Goal: Task Accomplishment & Management: Manage account settings

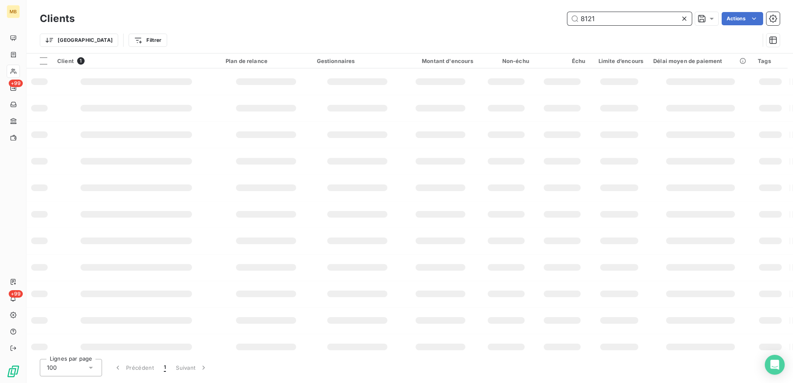
click at [631, 13] on input "8121" at bounding box center [629, 18] width 124 height 13
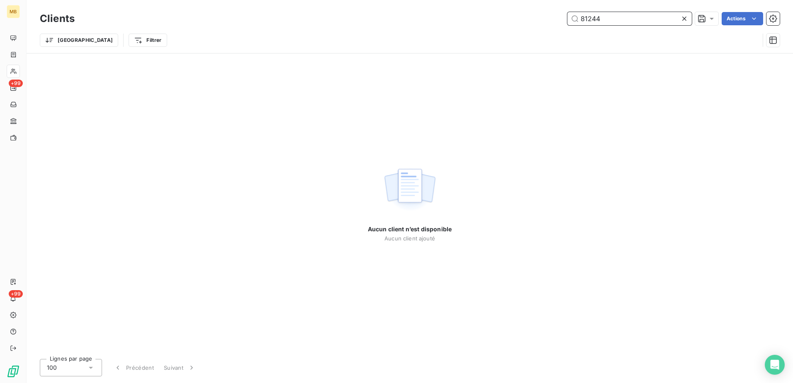
drag, startPoint x: 619, startPoint y: 19, endPoint x: 588, endPoint y: 19, distance: 31.1
click at [588, 19] on input "81244" at bounding box center [629, 18] width 124 height 13
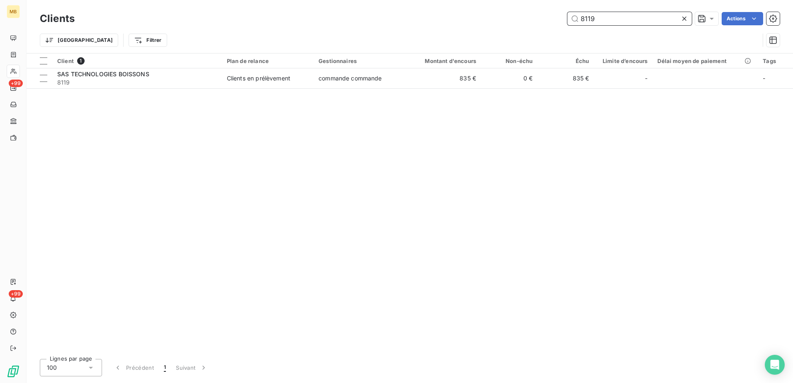
click at [626, 16] on input "8119" at bounding box center [629, 18] width 124 height 13
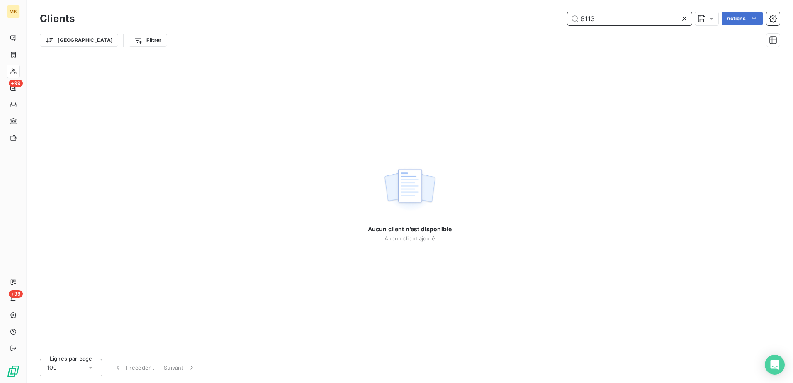
click at [602, 21] on input "8113" at bounding box center [629, 18] width 124 height 13
click at [598, 23] on input "8112" at bounding box center [629, 18] width 124 height 13
click at [630, 16] on input "8111" at bounding box center [629, 18] width 124 height 13
drag, startPoint x: 627, startPoint y: 18, endPoint x: 587, endPoint y: 18, distance: 39.4
click at [587, 18] on input "8110" at bounding box center [629, 18] width 124 height 13
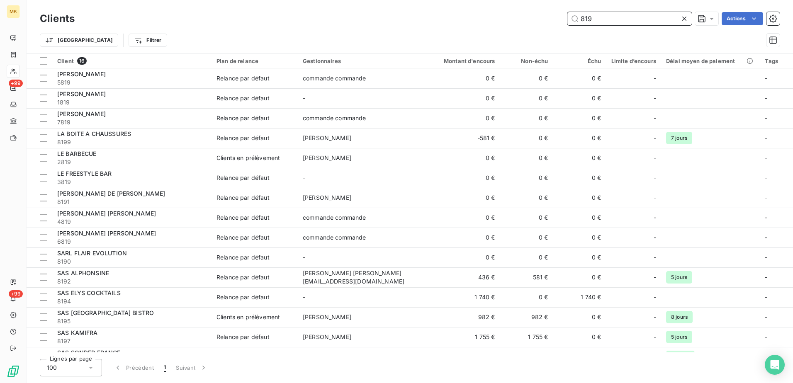
click at [586, 19] on input "819" at bounding box center [629, 18] width 124 height 13
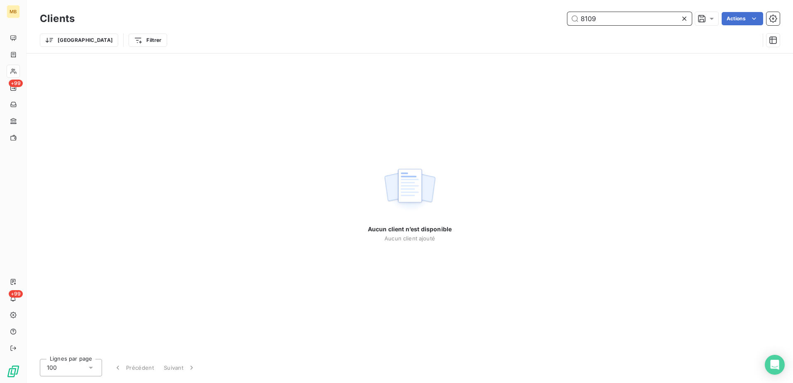
click at [629, 17] on input "8109" at bounding box center [629, 18] width 124 height 13
click at [614, 17] on input "8101" at bounding box center [629, 18] width 124 height 13
drag, startPoint x: 618, startPoint y: 20, endPoint x: 571, endPoint y: 16, distance: 46.6
click at [571, 16] on input "8100" at bounding box center [629, 18] width 124 height 13
click at [642, 16] on input "8099" at bounding box center [629, 18] width 124 height 13
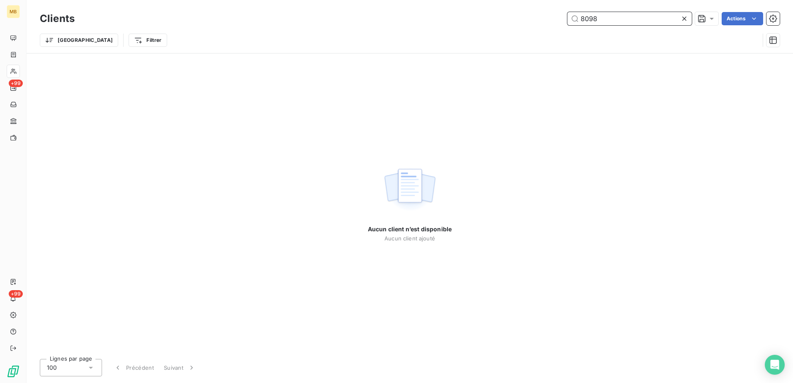
click at [632, 21] on input "8098" at bounding box center [629, 18] width 124 height 13
click at [626, 21] on input "8097" at bounding box center [629, 18] width 124 height 13
click at [658, 22] on input "8096" at bounding box center [629, 18] width 124 height 13
click at [632, 16] on input "8095" at bounding box center [629, 18] width 124 height 13
click at [631, 15] on input "8094" at bounding box center [629, 18] width 124 height 13
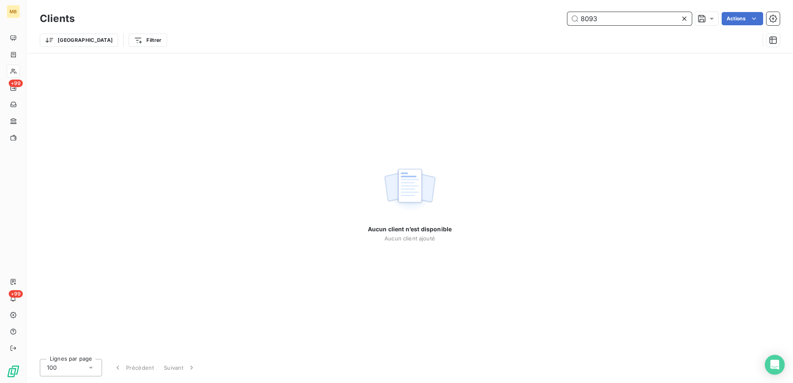
click at [609, 19] on input "8093" at bounding box center [629, 18] width 124 height 13
click at [626, 24] on input "8092" at bounding box center [629, 18] width 124 height 13
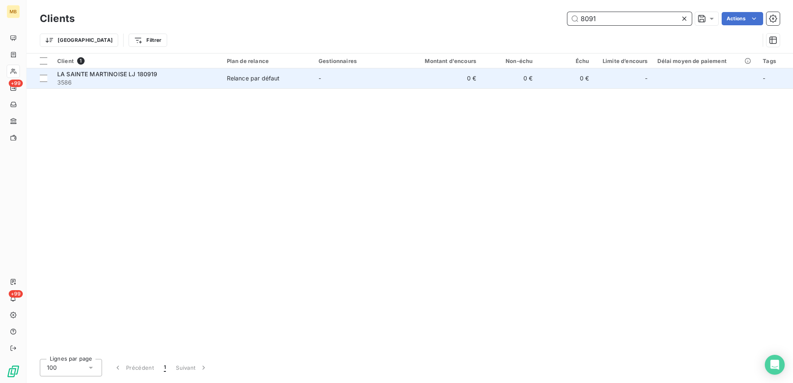
type input "8091"
click at [254, 81] on div "Relance par défaut" at bounding box center [253, 78] width 53 height 8
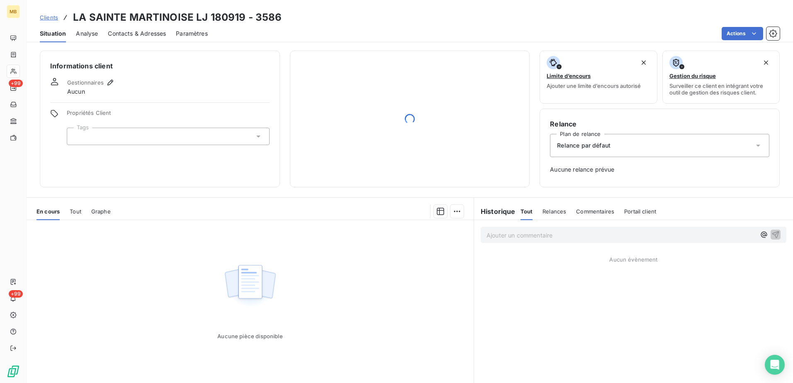
click at [45, 21] on link "Clients" at bounding box center [49, 17] width 18 height 8
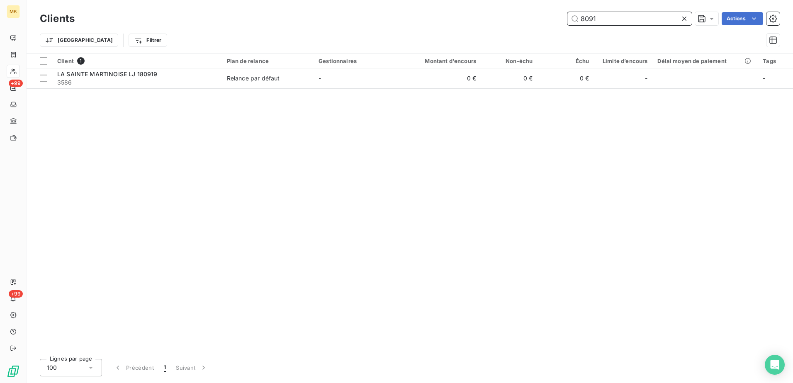
click at [615, 19] on input "8091" at bounding box center [629, 18] width 124 height 13
click at [656, 19] on input "8091" at bounding box center [629, 18] width 124 height 13
click at [609, 21] on input "8091" at bounding box center [629, 18] width 124 height 13
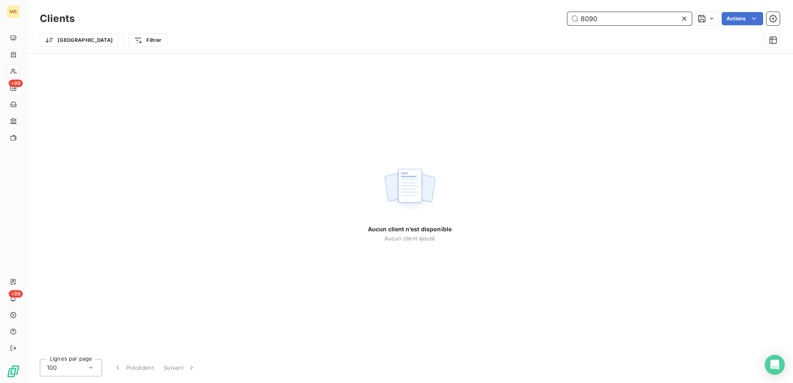
click at [609, 20] on input "8090" at bounding box center [629, 18] width 124 height 13
click at [646, 19] on input "8089" at bounding box center [629, 18] width 124 height 13
click at [614, 24] on input "8088" at bounding box center [629, 18] width 124 height 13
click at [653, 18] on input "8087" at bounding box center [629, 18] width 124 height 13
click at [639, 24] on input "8086" at bounding box center [629, 18] width 124 height 13
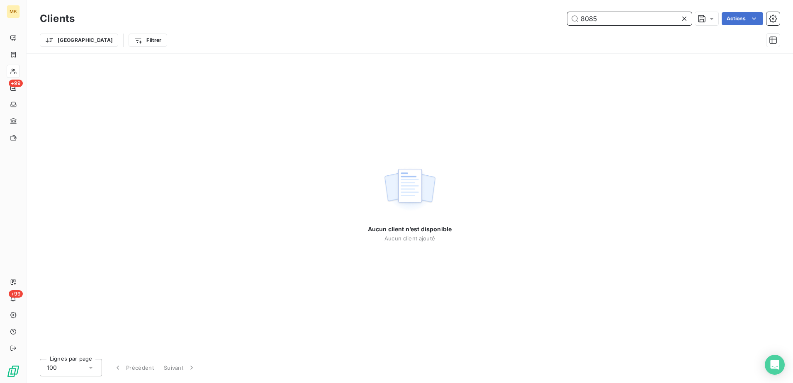
click at [654, 22] on input "8085" at bounding box center [629, 18] width 124 height 13
click at [651, 23] on input "8084" at bounding box center [629, 18] width 124 height 13
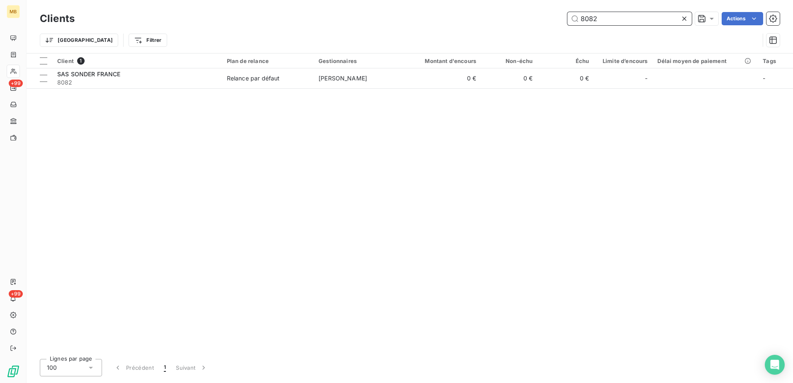
click at [634, 19] on input "8082" at bounding box center [629, 18] width 124 height 13
click at [629, 22] on input "8081" at bounding box center [629, 18] width 124 height 13
drag, startPoint x: 610, startPoint y: 19, endPoint x: 589, endPoint y: 21, distance: 21.3
click at [589, 21] on input "8080" at bounding box center [629, 18] width 124 height 13
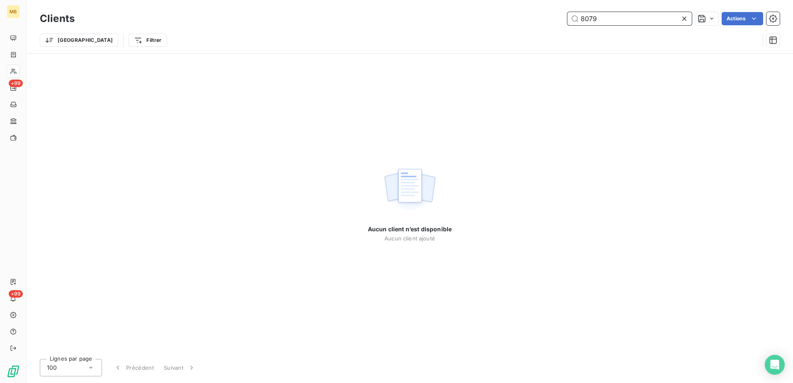
click at [633, 21] on input "8079" at bounding box center [629, 18] width 124 height 13
click at [649, 20] on input "8078" at bounding box center [629, 18] width 124 height 13
click at [636, 20] on input "8077" at bounding box center [629, 18] width 124 height 13
click at [631, 22] on input "8076" at bounding box center [629, 18] width 124 height 13
click at [630, 14] on input "8075" at bounding box center [629, 18] width 124 height 13
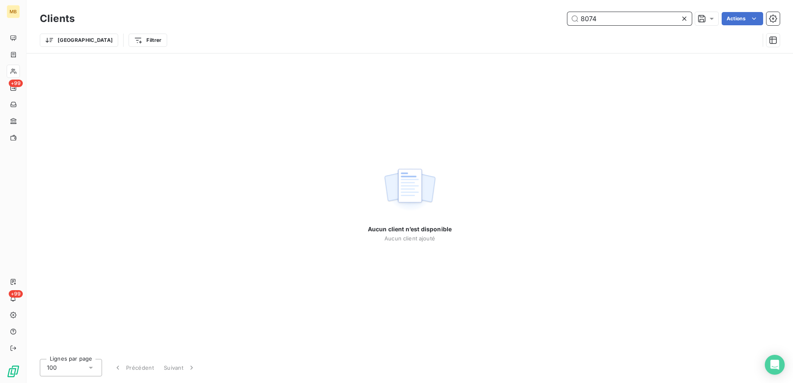
click at [644, 18] on input "8074" at bounding box center [629, 18] width 124 height 13
click at [616, 17] on input "8073" at bounding box center [629, 18] width 124 height 13
click at [641, 20] on input "8072" at bounding box center [629, 18] width 124 height 13
click at [614, 22] on input "8071" at bounding box center [629, 18] width 124 height 13
click at [614, 22] on input "8070" at bounding box center [629, 18] width 124 height 13
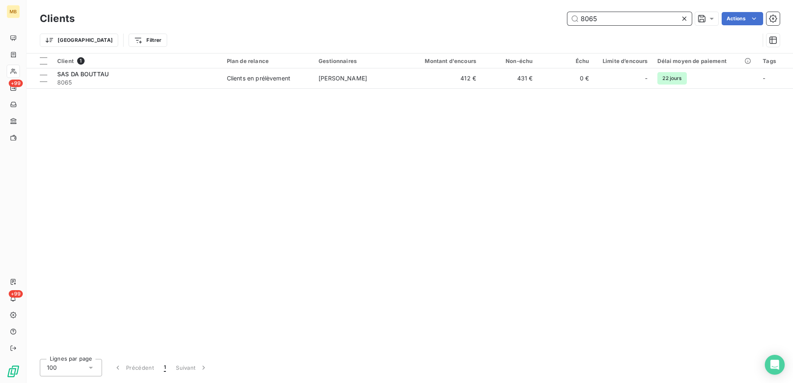
click at [606, 16] on input "8065" at bounding box center [629, 18] width 124 height 13
click at [636, 23] on input "8064" at bounding box center [629, 18] width 124 height 13
click at [632, 23] on input "8063" at bounding box center [629, 18] width 124 height 13
click at [604, 15] on input "8062" at bounding box center [629, 18] width 124 height 13
click at [629, 19] on input "8061" at bounding box center [629, 18] width 124 height 13
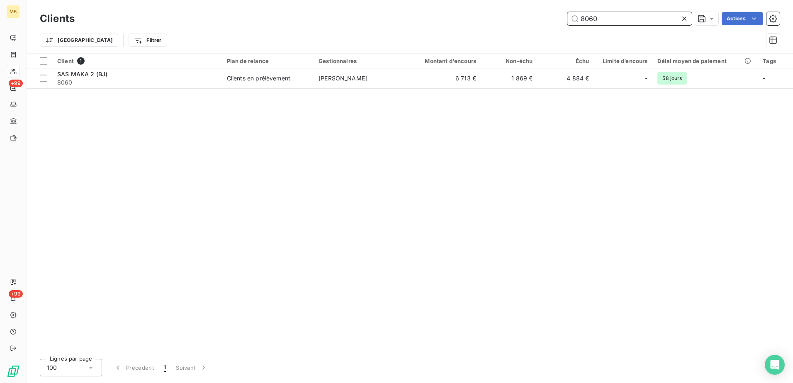
drag, startPoint x: 600, startPoint y: 19, endPoint x: 587, endPoint y: 18, distance: 13.0
click at [587, 18] on input "8060" at bounding box center [629, 18] width 124 height 13
click at [619, 22] on input "8059" at bounding box center [629, 18] width 124 height 13
click at [611, 17] on input "8058" at bounding box center [629, 18] width 124 height 13
click at [658, 15] on input "8057" at bounding box center [629, 18] width 124 height 13
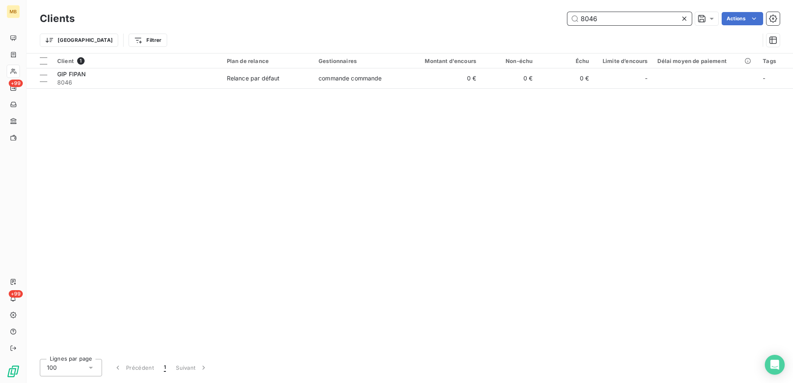
click at [632, 19] on input "8046" at bounding box center [629, 18] width 124 height 13
click at [642, 22] on input "8045" at bounding box center [629, 18] width 124 height 13
click at [636, 22] on input "8044" at bounding box center [629, 18] width 124 height 13
click at [640, 26] on div "Clients 8043 Actions" at bounding box center [410, 18] width 740 height 17
click at [639, 19] on input "8043" at bounding box center [629, 18] width 124 height 13
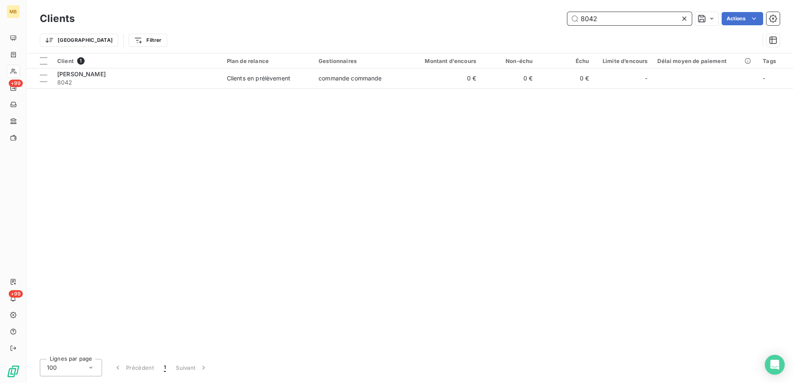
click at [651, 17] on input "8042" at bounding box center [629, 18] width 124 height 13
click at [621, 19] on input "8041" at bounding box center [629, 18] width 124 height 13
click at [624, 17] on input "8040" at bounding box center [629, 18] width 124 height 13
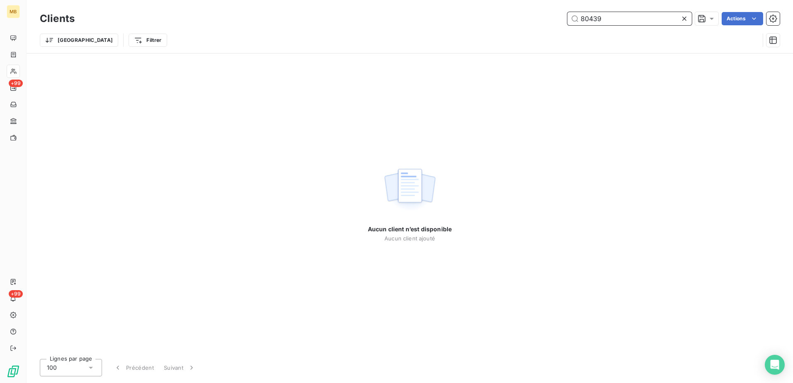
click at [594, 15] on input "80439" at bounding box center [629, 18] width 124 height 13
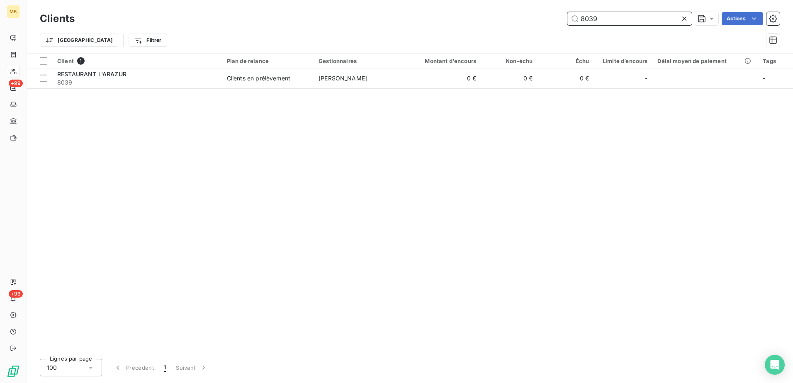
click at [609, 16] on input "8039" at bounding box center [629, 18] width 124 height 13
click at [605, 19] on input "8038" at bounding box center [629, 18] width 124 height 13
click at [604, 11] on div "Clients 8037 Actions" at bounding box center [410, 18] width 740 height 17
click at [615, 19] on input "8037" at bounding box center [629, 18] width 124 height 13
click at [619, 22] on input "8036" at bounding box center [629, 18] width 124 height 13
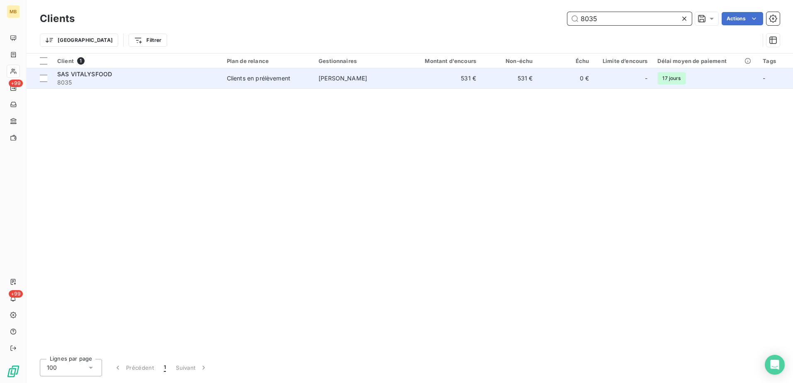
type input "8035"
click at [367, 80] on span "[PERSON_NAME]" at bounding box center [342, 78] width 49 height 7
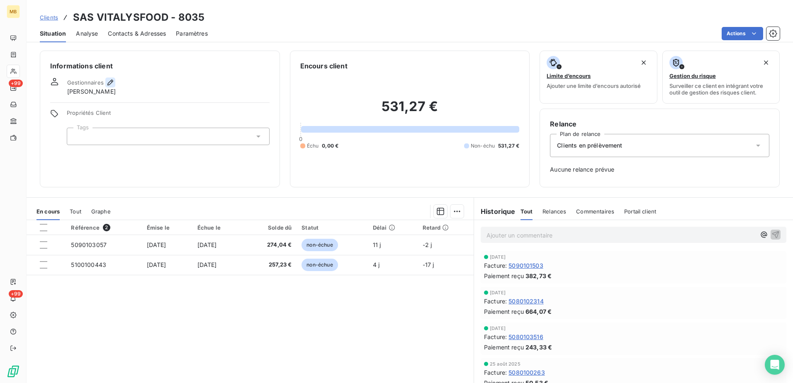
click at [111, 80] on icon "button" at bounding box center [110, 82] width 8 height 8
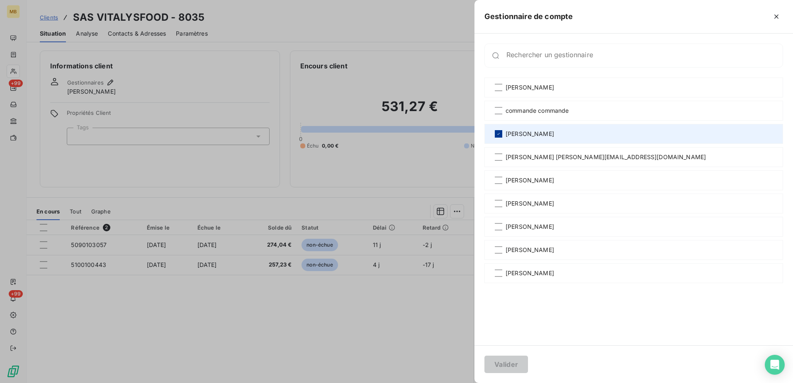
click at [500, 131] on div at bounding box center [498, 133] width 7 height 7
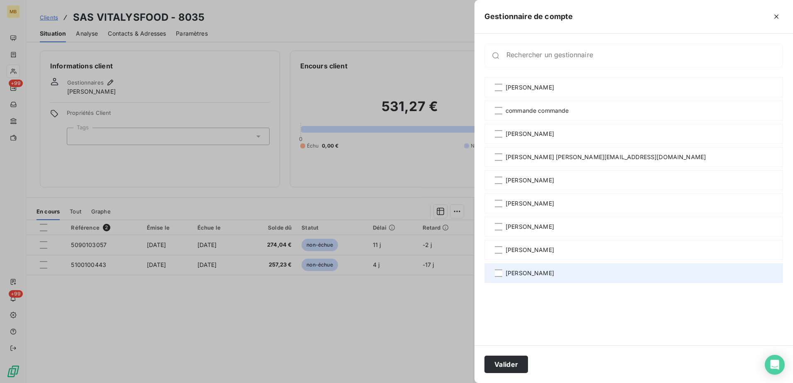
click at [511, 272] on span "[PERSON_NAME]" at bounding box center [529, 273] width 49 height 8
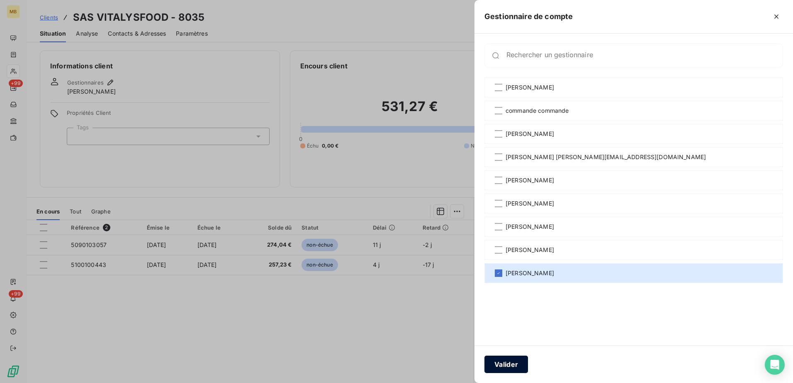
click at [510, 363] on button "Valider" at bounding box center [506, 364] width 44 height 17
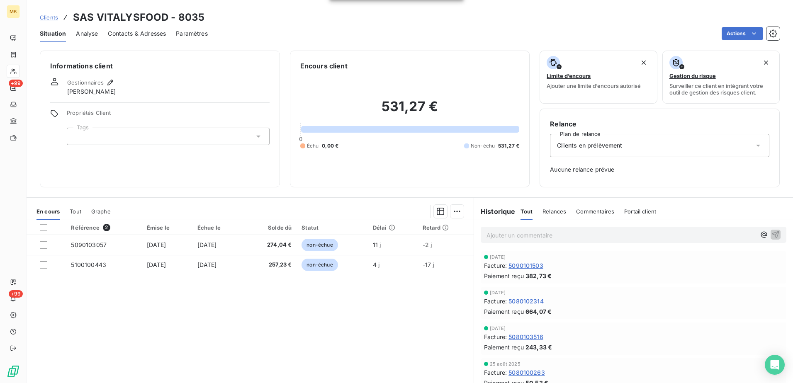
click at [53, 20] on span "Clients" at bounding box center [49, 17] width 18 height 7
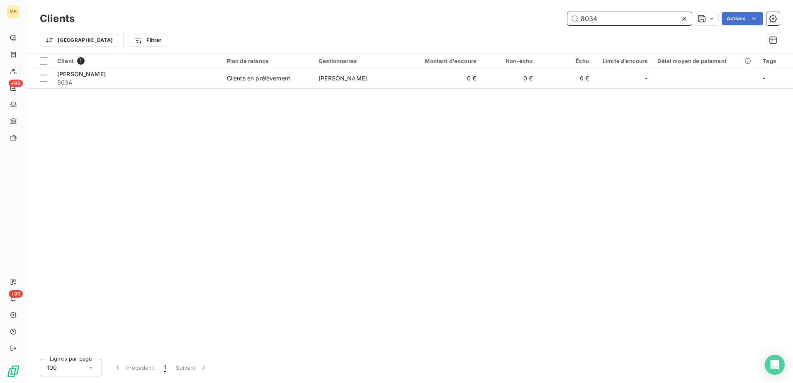
click at [627, 18] on input "8034" at bounding box center [629, 18] width 124 height 13
click at [603, 19] on input "8033" at bounding box center [629, 18] width 124 height 13
click at [617, 21] on input "8032" at bounding box center [629, 18] width 124 height 13
click at [611, 22] on input "8031" at bounding box center [629, 18] width 124 height 13
click at [623, 22] on input "8030" at bounding box center [629, 18] width 124 height 13
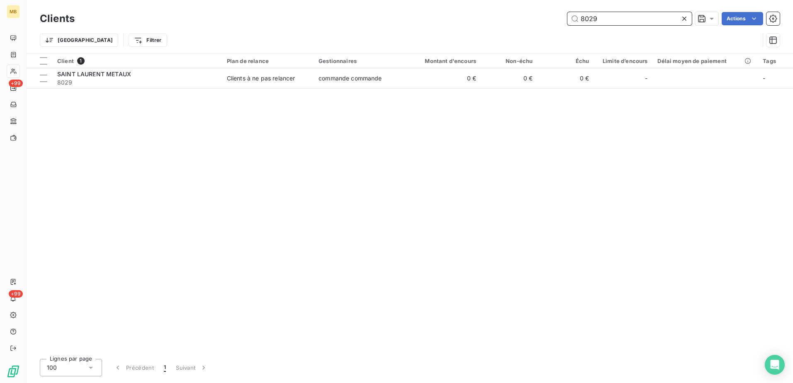
click at [653, 23] on input "8029" at bounding box center [629, 18] width 124 height 13
click at [651, 15] on input "8027" at bounding box center [629, 18] width 124 height 13
click at [648, 23] on input "8026" at bounding box center [629, 18] width 124 height 13
click at [647, 19] on input "8024" at bounding box center [629, 18] width 124 height 13
click at [632, 18] on input "8023" at bounding box center [629, 18] width 124 height 13
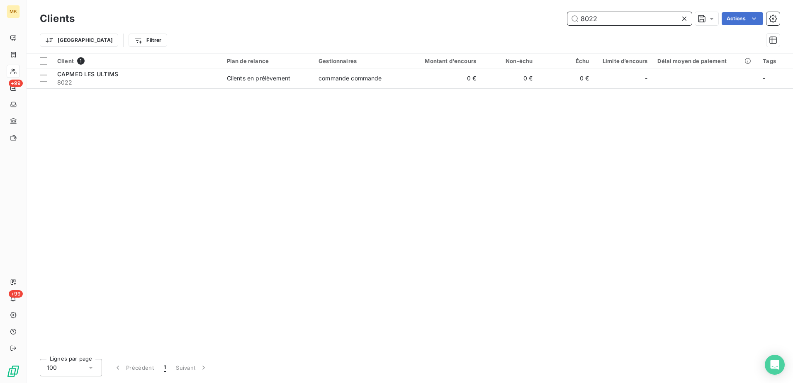
click at [636, 21] on input "8022" at bounding box center [629, 18] width 124 height 13
click at [643, 21] on input "8021" at bounding box center [629, 18] width 124 height 13
click at [649, 19] on input "8020" at bounding box center [629, 18] width 124 height 13
click at [628, 17] on input "8019" at bounding box center [629, 18] width 124 height 13
click at [659, 14] on input "8017" at bounding box center [629, 18] width 124 height 13
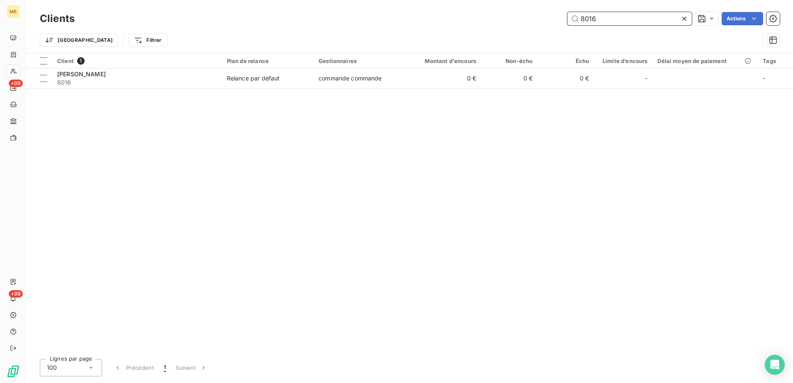
click at [636, 18] on input "8016" at bounding box center [629, 18] width 124 height 13
click at [629, 22] on input "8015" at bounding box center [629, 18] width 124 height 13
click at [627, 12] on input "8014" at bounding box center [629, 18] width 124 height 13
click at [632, 20] on input "8013" at bounding box center [629, 18] width 124 height 13
click at [624, 20] on input "8012" at bounding box center [629, 18] width 124 height 13
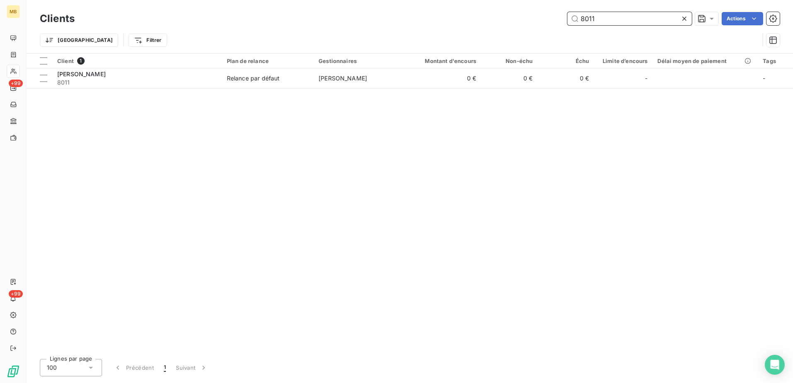
click at [634, 17] on input "8011" at bounding box center [629, 18] width 124 height 13
click at [632, 18] on input "8010" at bounding box center [629, 18] width 124 height 13
click at [626, 17] on input "8009" at bounding box center [629, 18] width 124 height 13
click at [604, 17] on input "8006" at bounding box center [629, 18] width 124 height 13
click at [639, 21] on input "8005" at bounding box center [629, 18] width 124 height 13
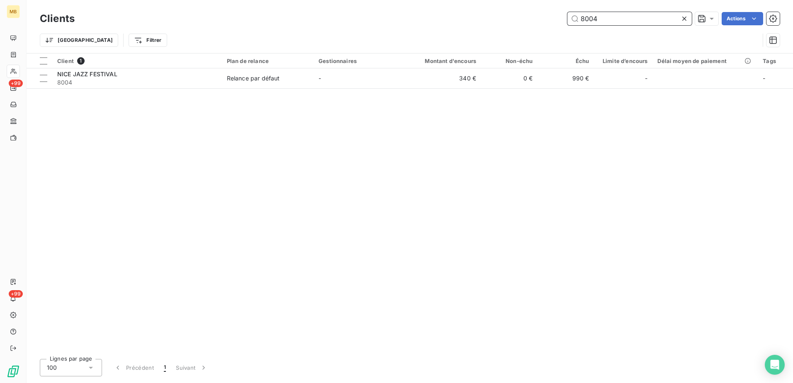
click at [650, 19] on input "8004" at bounding box center [629, 18] width 124 height 13
click at [607, 18] on input "8003" at bounding box center [629, 18] width 124 height 13
drag, startPoint x: 623, startPoint y: 15, endPoint x: 525, endPoint y: 22, distance: 98.5
click at [525, 22] on div "8000 Actions" at bounding box center [432, 18] width 695 height 13
click at [618, 20] on input "7999" at bounding box center [629, 18] width 124 height 13
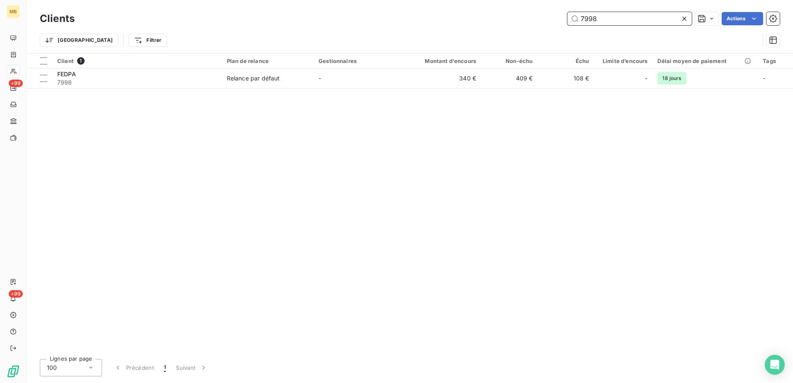
click at [614, 22] on input "7998" at bounding box center [629, 18] width 124 height 13
click at [640, 23] on input "7995" at bounding box center [629, 18] width 124 height 13
click at [636, 22] on input "7994" at bounding box center [629, 18] width 124 height 13
click at [631, 20] on input "7993" at bounding box center [629, 18] width 124 height 13
click at [602, 17] on input "7992" at bounding box center [629, 18] width 124 height 13
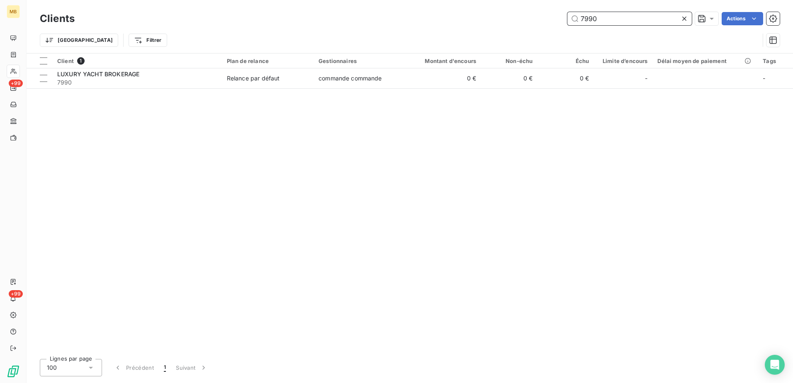
click at [621, 19] on input "7990" at bounding box center [629, 18] width 124 height 13
click at [614, 19] on input "7989" at bounding box center [629, 18] width 124 height 13
click at [626, 19] on input "7988" at bounding box center [629, 18] width 124 height 13
click at [619, 24] on input "7987" at bounding box center [629, 18] width 124 height 13
click at [649, 21] on input "7985" at bounding box center [629, 18] width 124 height 13
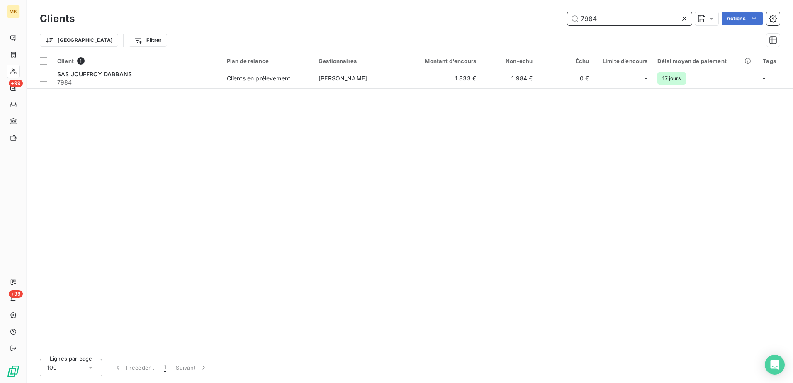
click at [608, 19] on input "7984" at bounding box center [629, 18] width 124 height 13
click at [639, 22] on input "7983" at bounding box center [629, 18] width 124 height 13
click at [617, 20] on input "7982" at bounding box center [629, 18] width 124 height 13
click at [607, 19] on input "7981" at bounding box center [629, 18] width 124 height 13
click at [628, 22] on input "7979" at bounding box center [629, 18] width 124 height 13
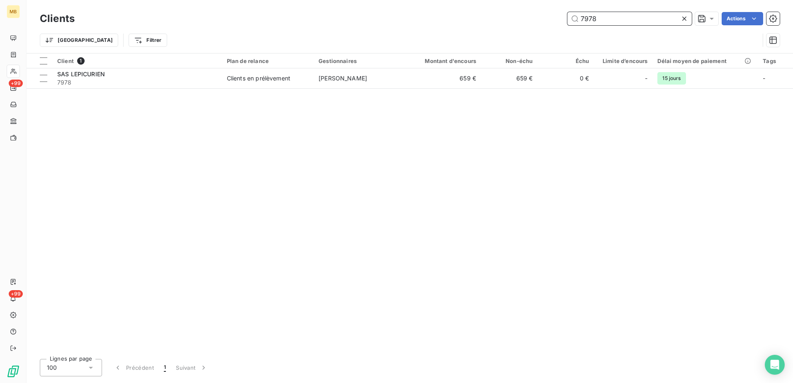
click at [616, 25] on input "7978" at bounding box center [629, 18] width 124 height 13
click at [634, 19] on input "7978" at bounding box center [629, 18] width 124 height 13
click at [618, 15] on input "7976" at bounding box center [629, 18] width 124 height 13
click at [642, 20] on input "7974" at bounding box center [629, 18] width 124 height 13
click at [604, 21] on input "7973" at bounding box center [629, 18] width 124 height 13
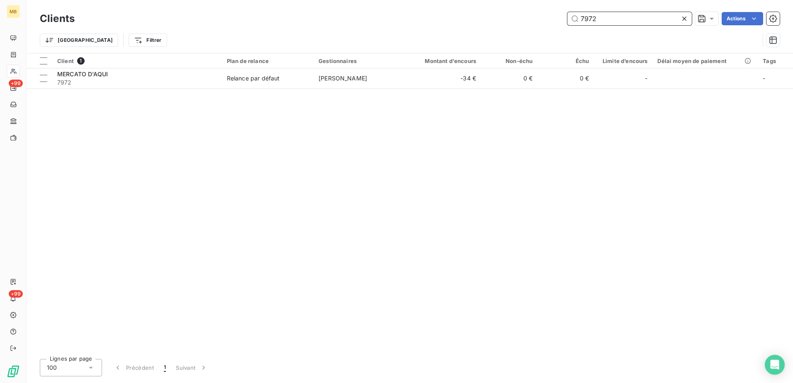
click at [632, 18] on input "7972" at bounding box center [629, 18] width 124 height 13
click at [605, 17] on input "7971" at bounding box center [629, 18] width 124 height 13
click at [625, 17] on input "7970" at bounding box center [629, 18] width 124 height 13
click at [623, 21] on input "7969" at bounding box center [629, 18] width 124 height 13
click at [622, 17] on input "7967" at bounding box center [629, 18] width 124 height 13
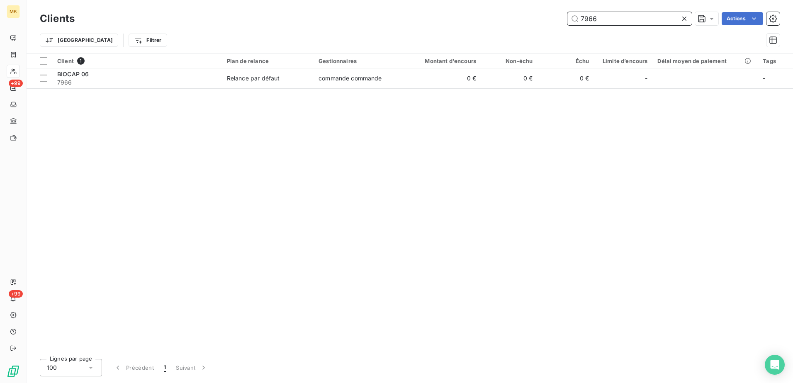
click at [621, 20] on input "7966" at bounding box center [629, 18] width 124 height 13
click at [635, 22] on input "7964" at bounding box center [629, 18] width 124 height 13
click at [623, 15] on input "7963" at bounding box center [629, 18] width 124 height 13
click at [620, 20] on input "7962" at bounding box center [629, 18] width 124 height 13
click at [638, 17] on input "7961" at bounding box center [629, 18] width 124 height 13
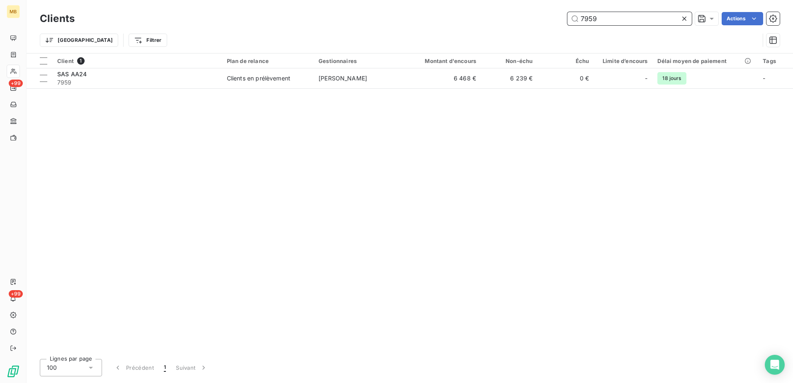
click at [637, 17] on input "7959" at bounding box center [629, 18] width 124 height 13
click at [624, 19] on input "7958" at bounding box center [629, 18] width 124 height 13
click at [625, 22] on input "7957" at bounding box center [629, 18] width 124 height 13
click at [602, 13] on input "7956" at bounding box center [629, 18] width 124 height 13
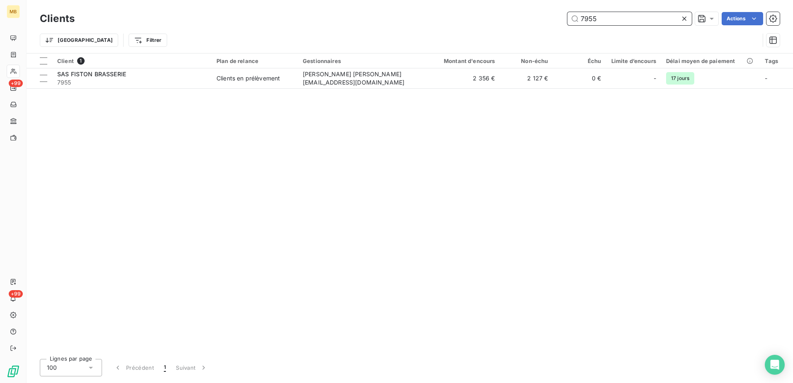
click at [623, 18] on input "7955" at bounding box center [629, 18] width 124 height 13
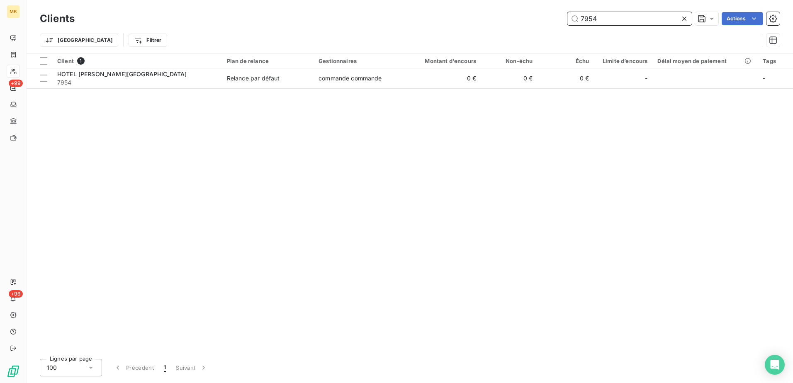
click at [611, 17] on input "7954" at bounding box center [629, 18] width 124 height 13
type input "7953"
